Goal: Transaction & Acquisition: Subscribe to service/newsletter

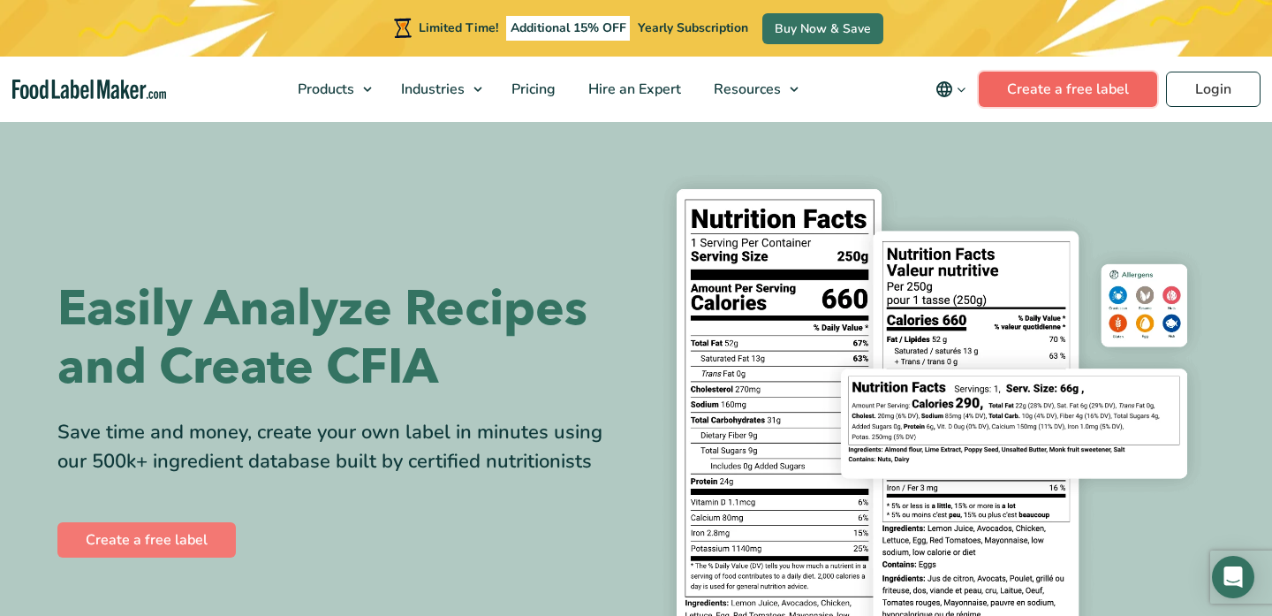
click at [1032, 88] on link "Create a free label" at bounding box center [1068, 89] width 178 height 35
click at [534, 90] on span "Pricing" at bounding box center [531, 89] width 51 height 19
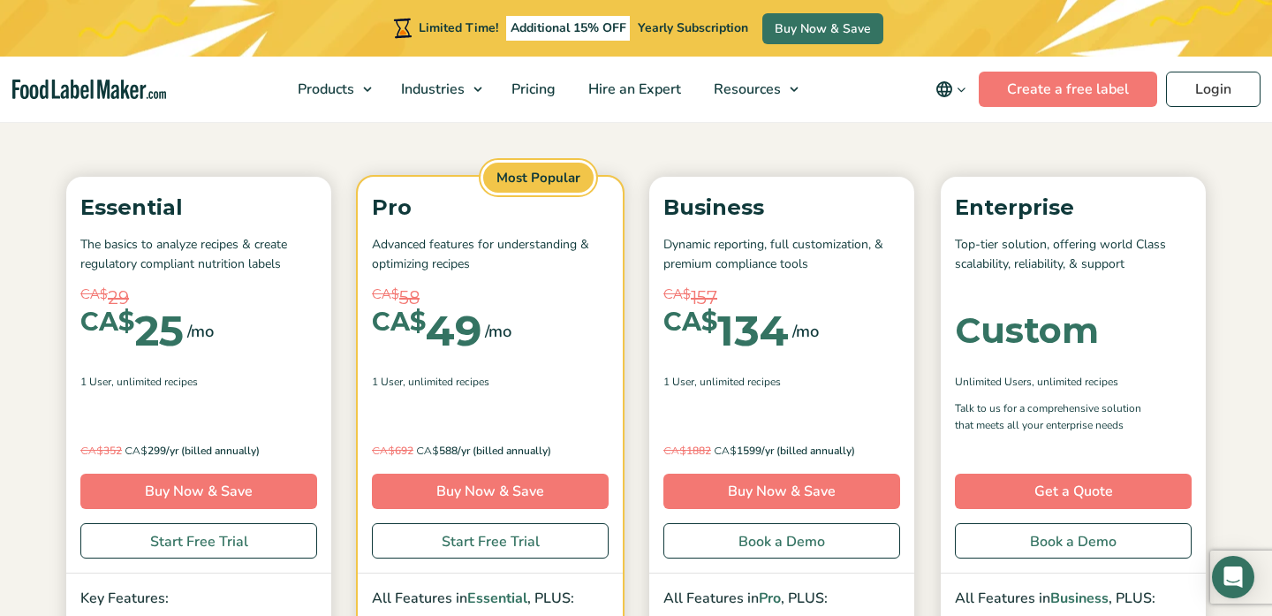
scroll to position [209, 0]
